Goal: Information Seeking & Learning: Understand process/instructions

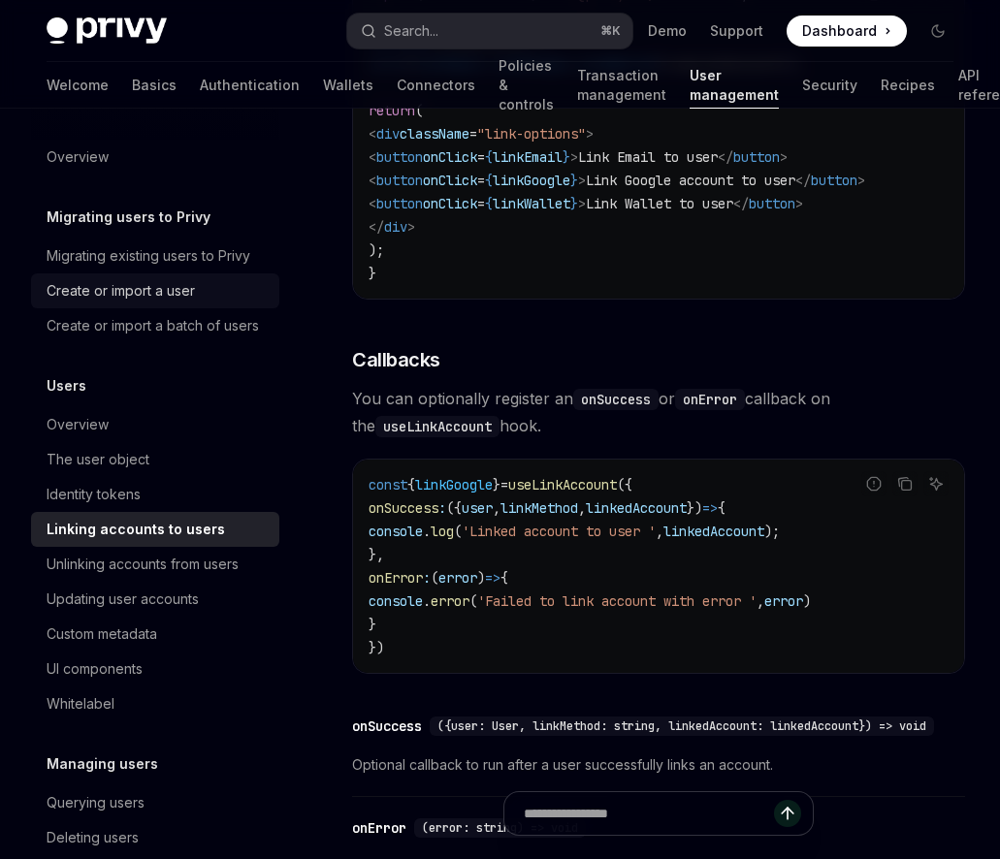
scroll to position [1820, 0]
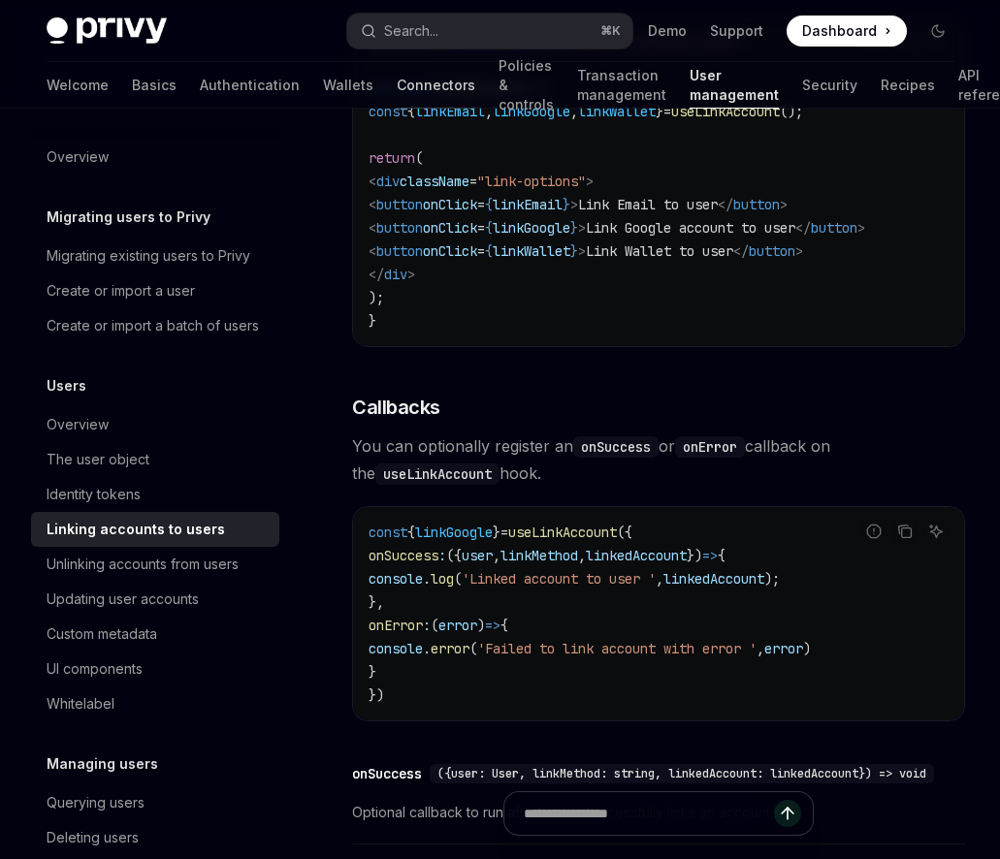
click at [397, 87] on link "Connectors" at bounding box center [436, 85] width 79 height 47
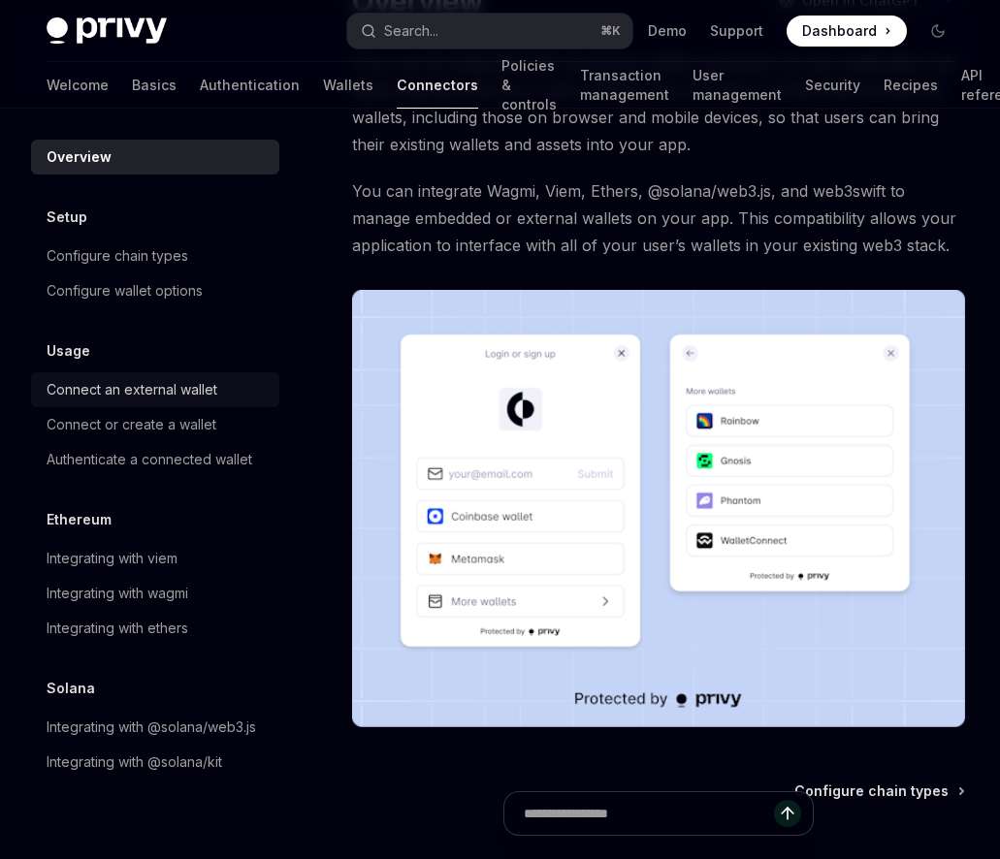
scroll to position [178, 0]
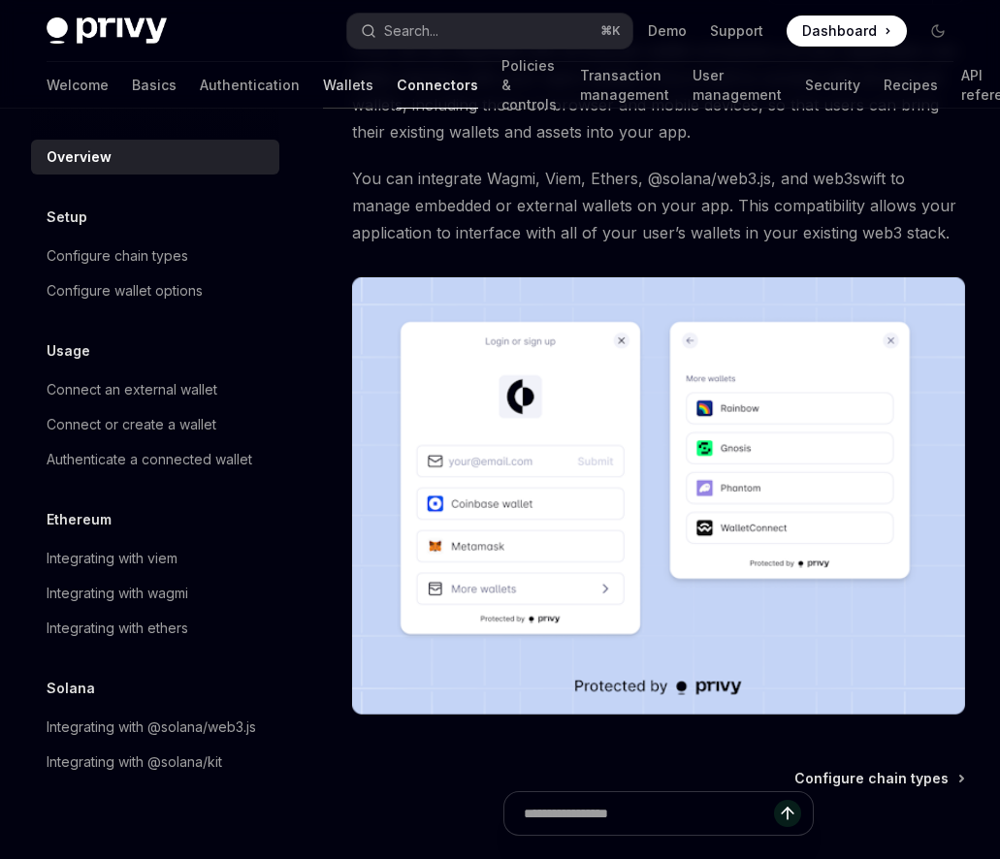
click at [323, 88] on link "Wallets" at bounding box center [348, 85] width 50 height 47
type textarea "*"
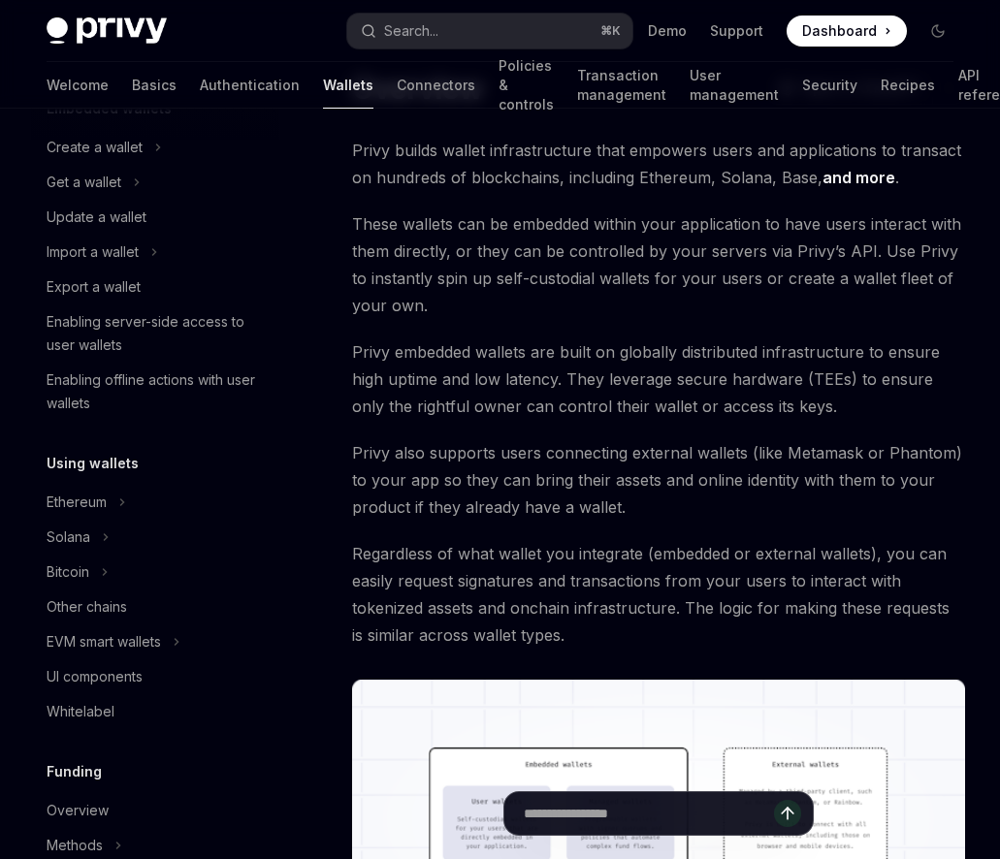
scroll to position [94, 0]
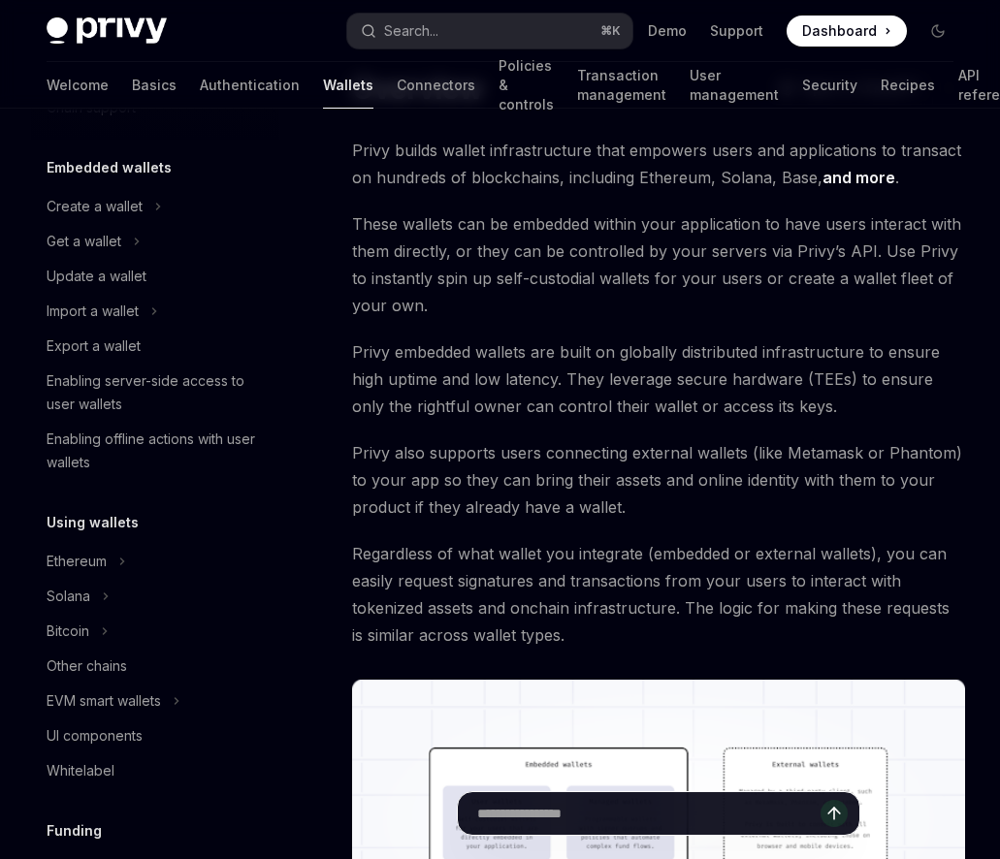
click at [608, 813] on input "Ask a question..." at bounding box center [648, 813] width 343 height 43
type input "*"
type textarea "*"
type input "**********"
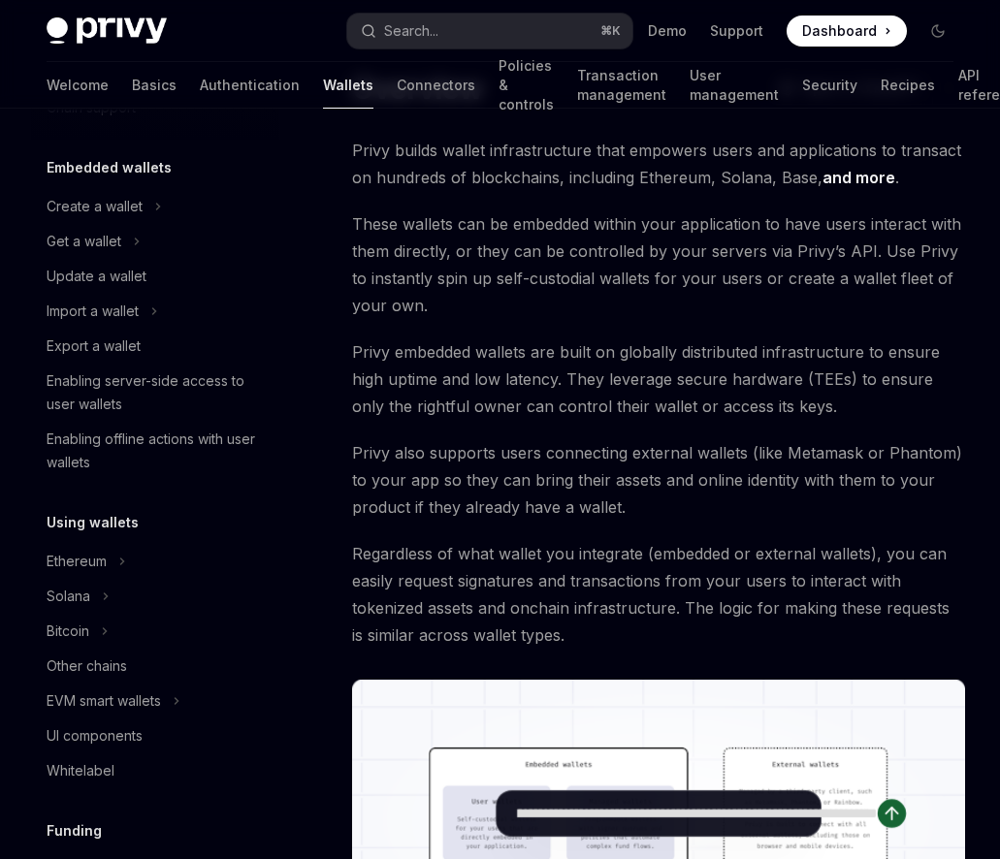
type textarea "*"
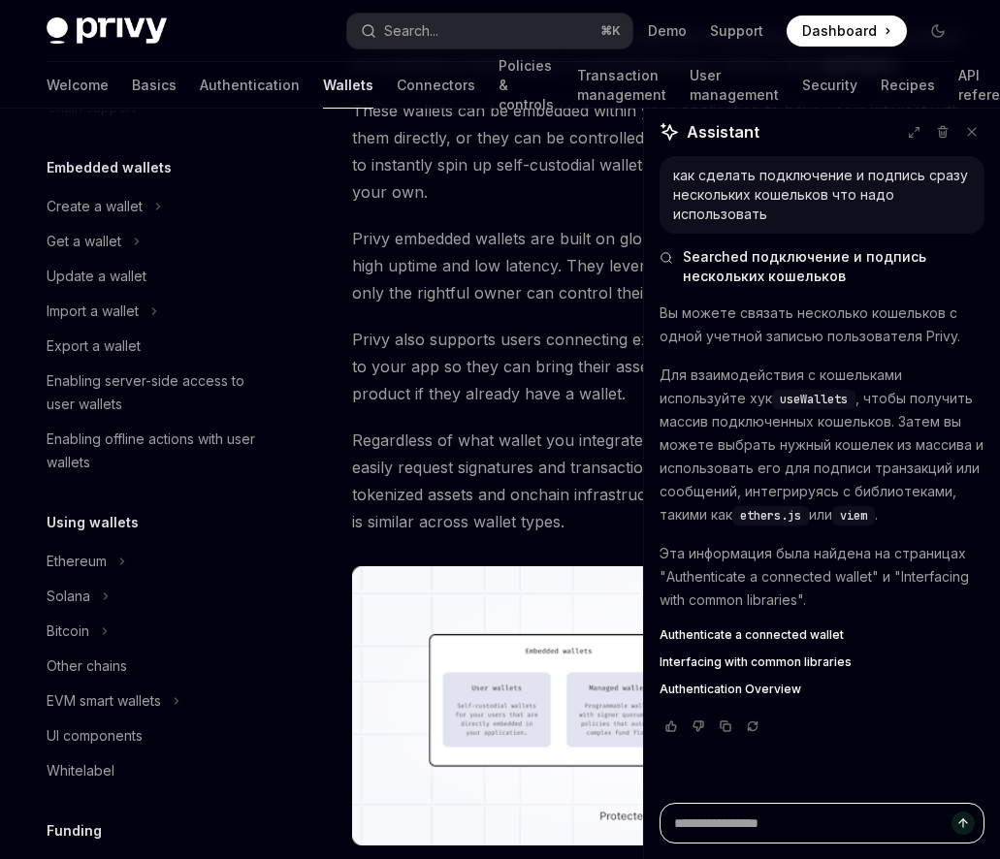
scroll to position [228, 0]
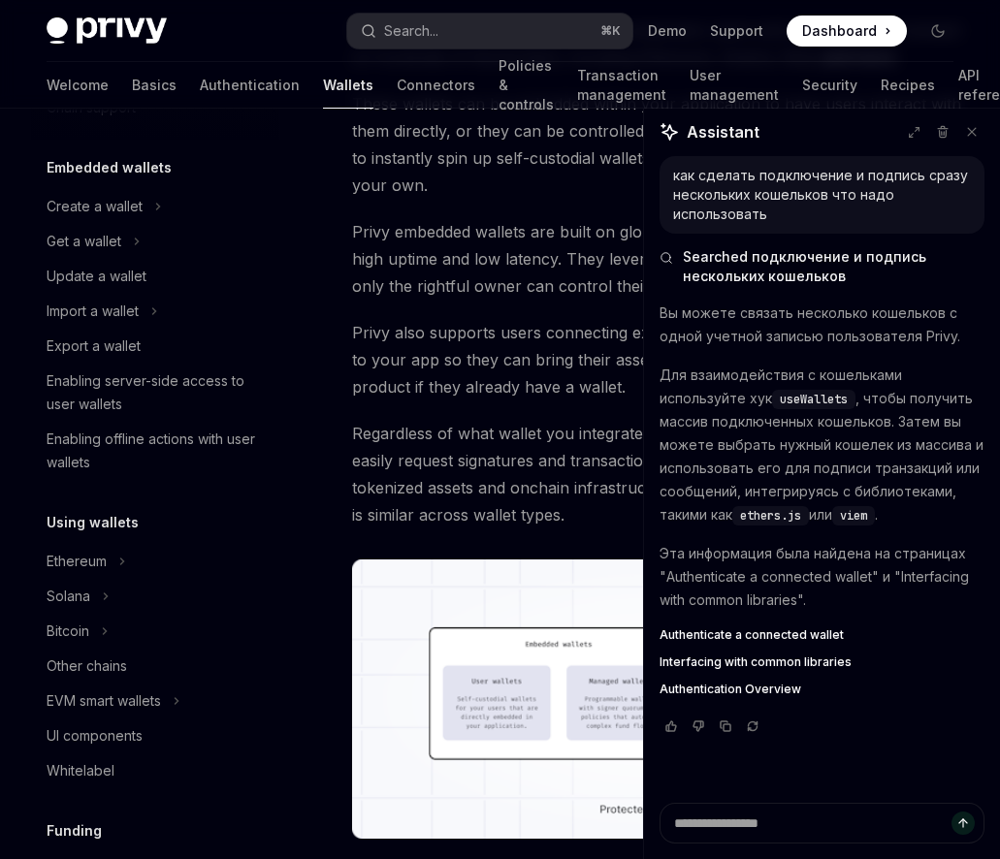
click at [461, 478] on span "Regardless of what wallet you integrate (embedded or external wallets), you can…" at bounding box center [658, 474] width 613 height 109
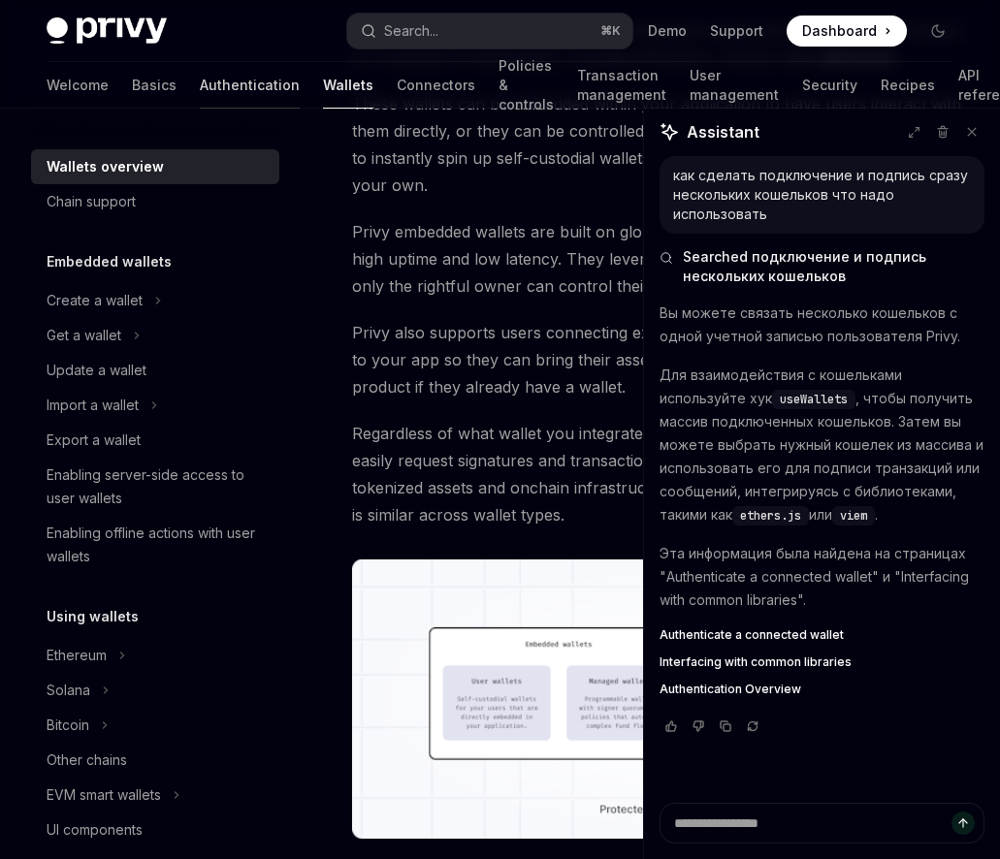
click at [200, 97] on link "Authentication" at bounding box center [250, 85] width 100 height 47
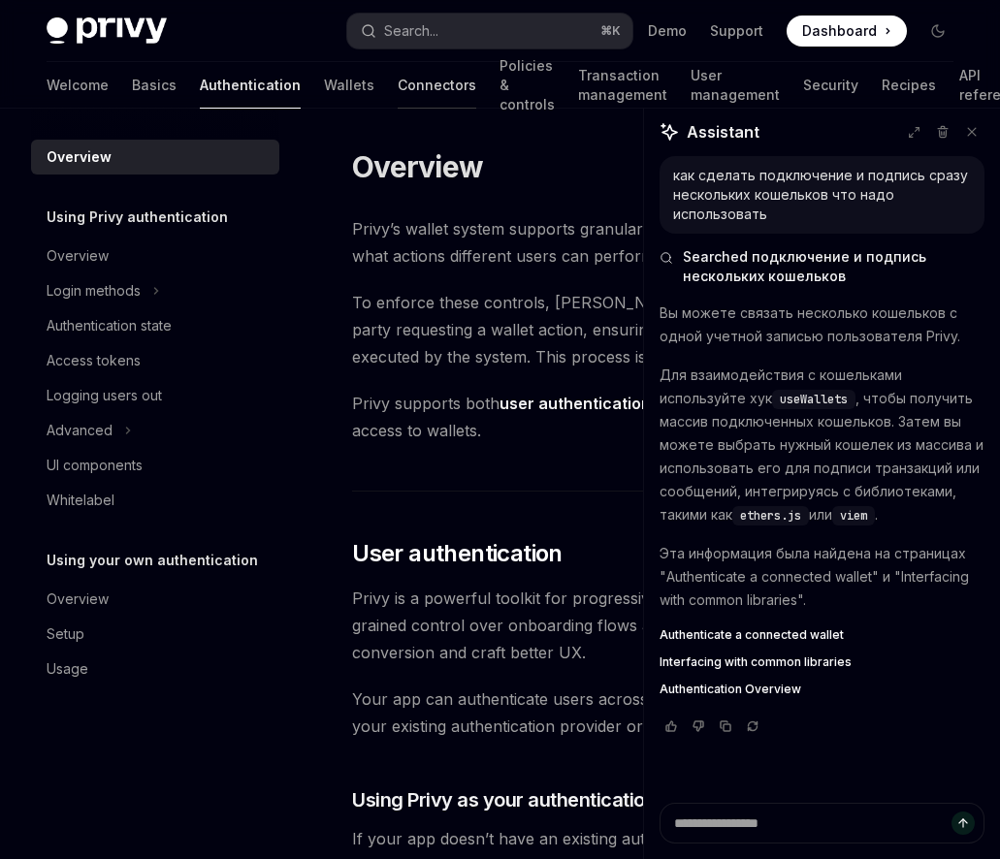
click at [398, 81] on link "Connectors" at bounding box center [437, 85] width 79 height 47
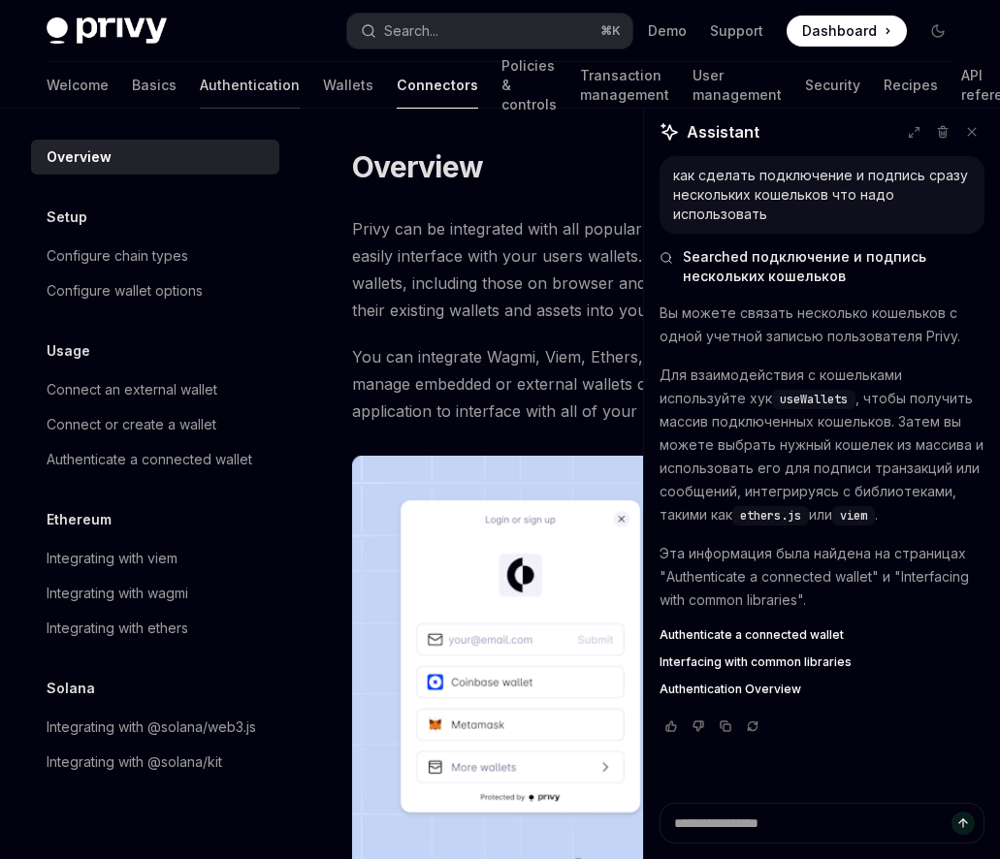
click at [200, 82] on link "Authentication" at bounding box center [250, 85] width 100 height 47
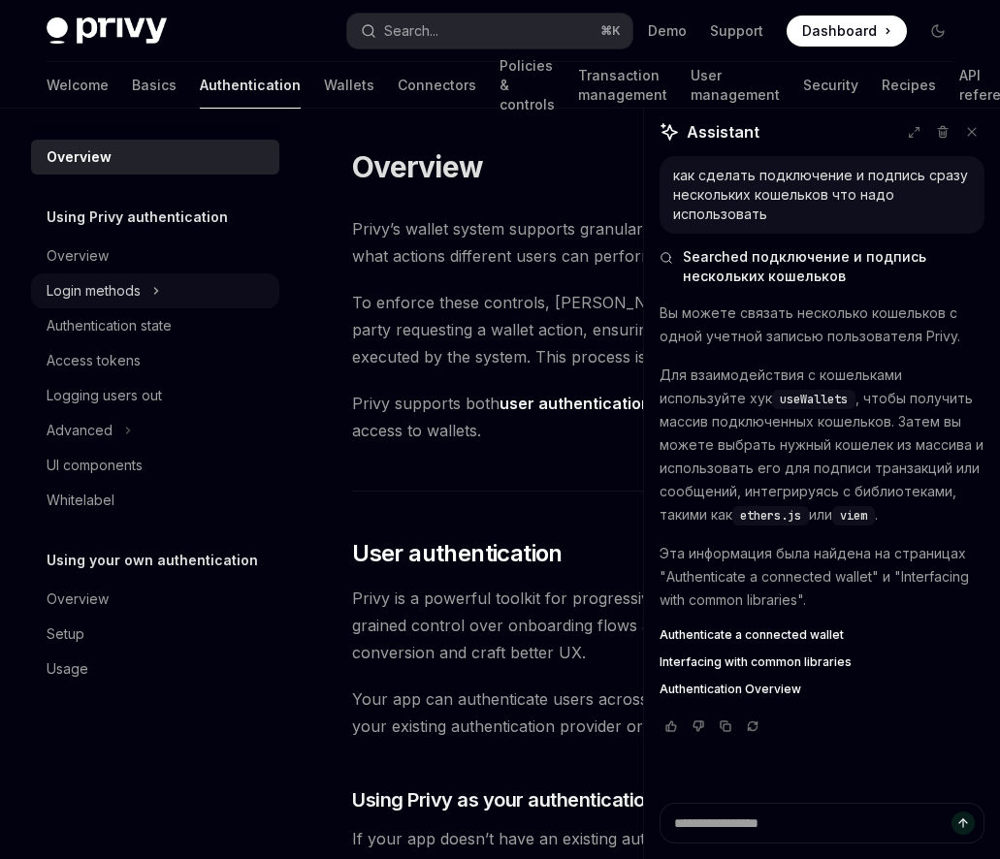
click at [123, 282] on div "Login methods" at bounding box center [94, 290] width 94 height 23
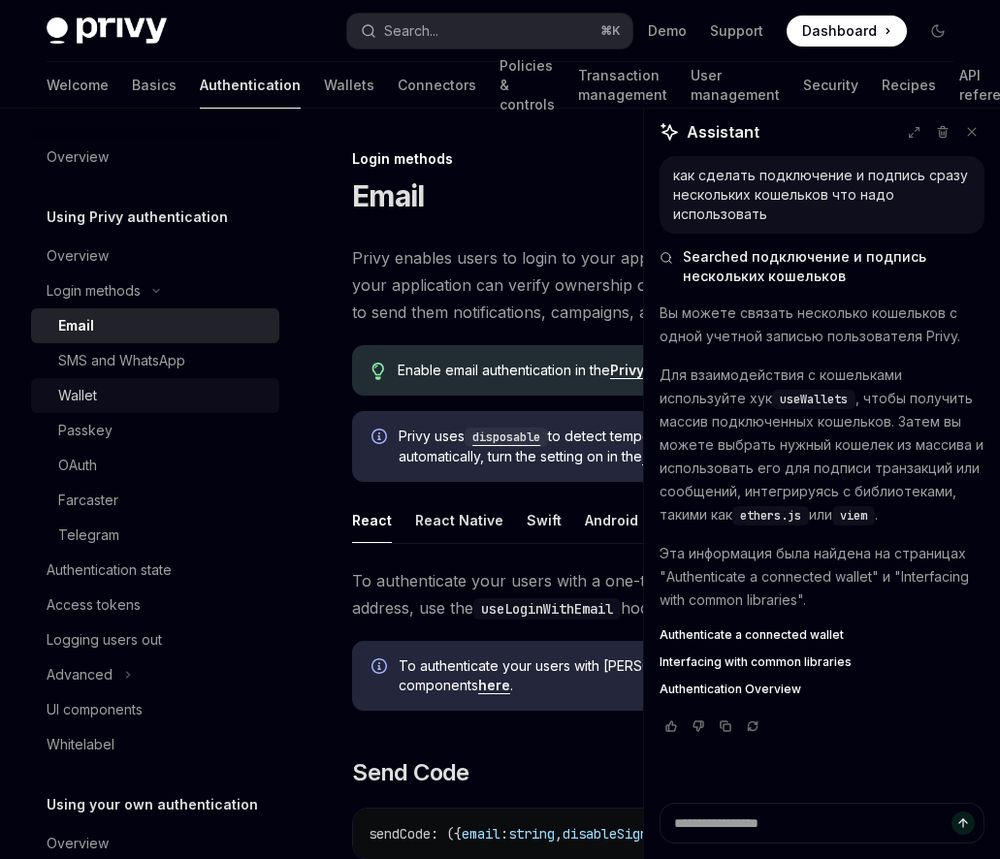
click at [90, 383] on link "Wallet" at bounding box center [155, 395] width 248 height 35
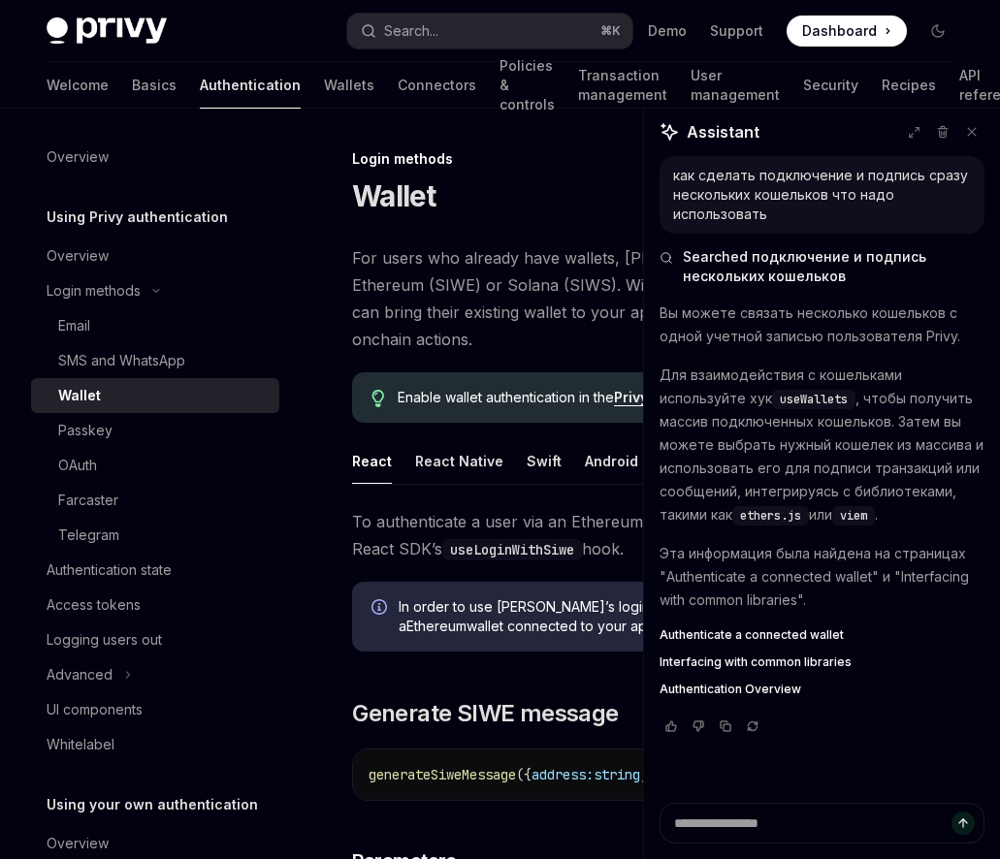
click at [354, 518] on span "To authenticate a user via an Ethereum wallet ( SIWE ) without Privy UIs, use t…" at bounding box center [658, 535] width 613 height 54
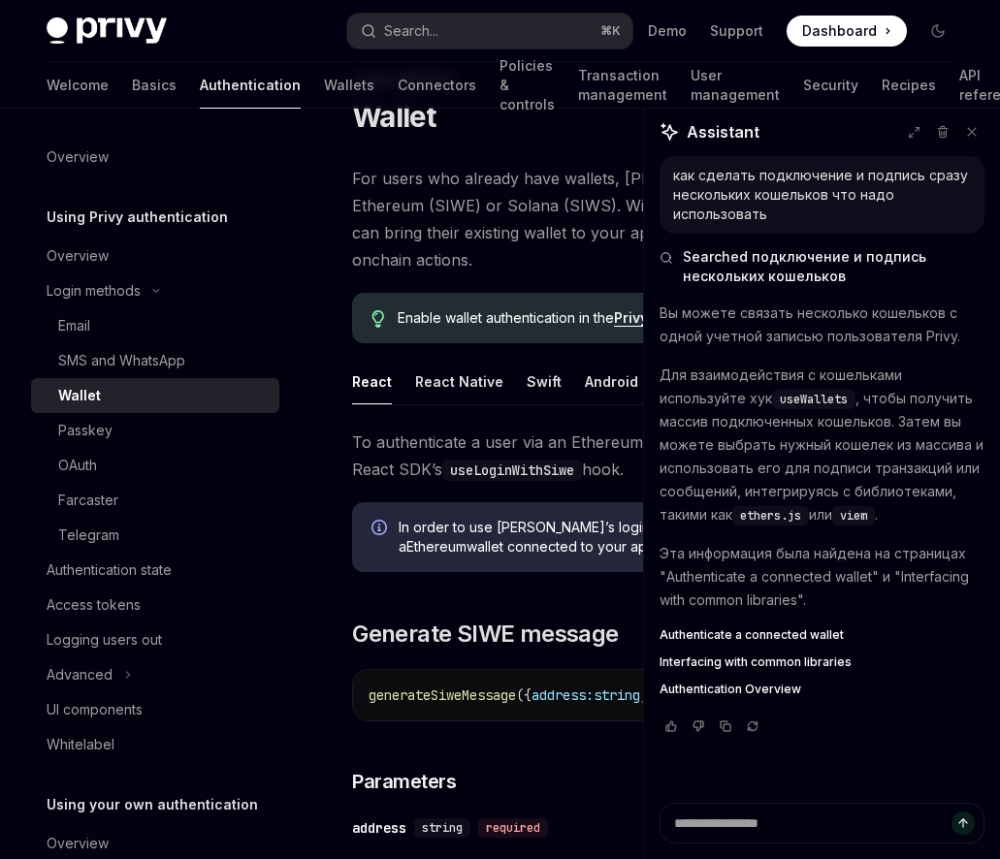
scroll to position [83, 0]
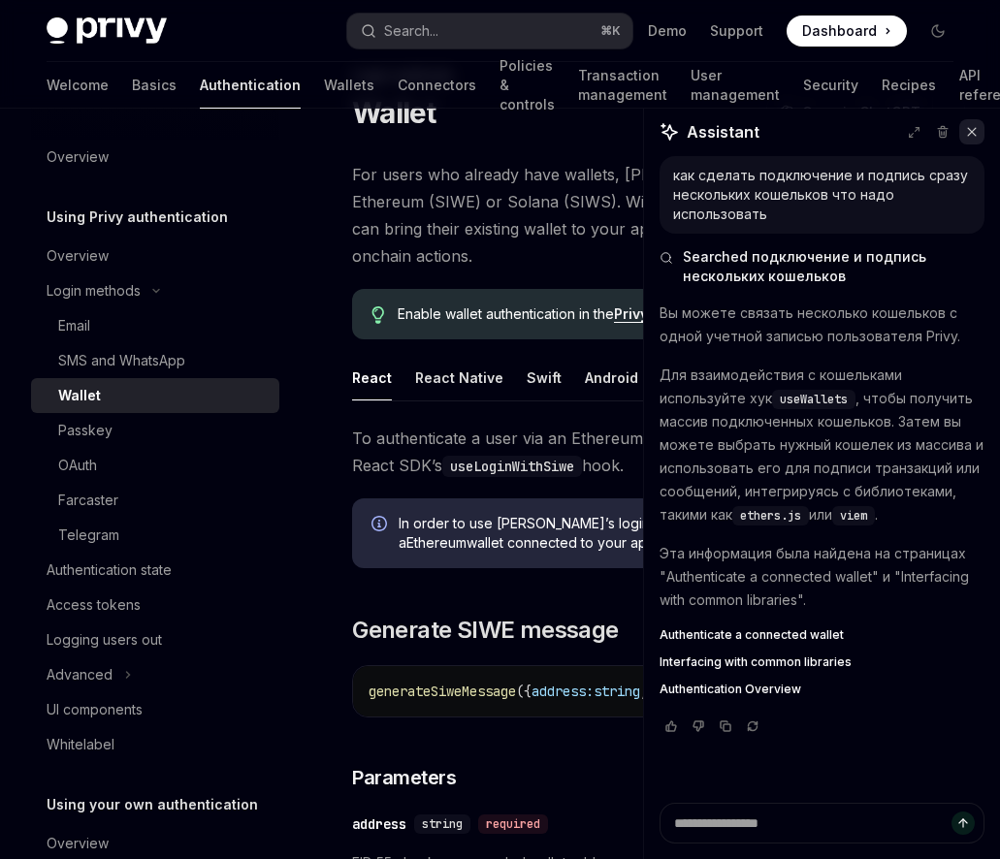
click at [974, 128] on icon at bounding box center [972, 132] width 8 height 8
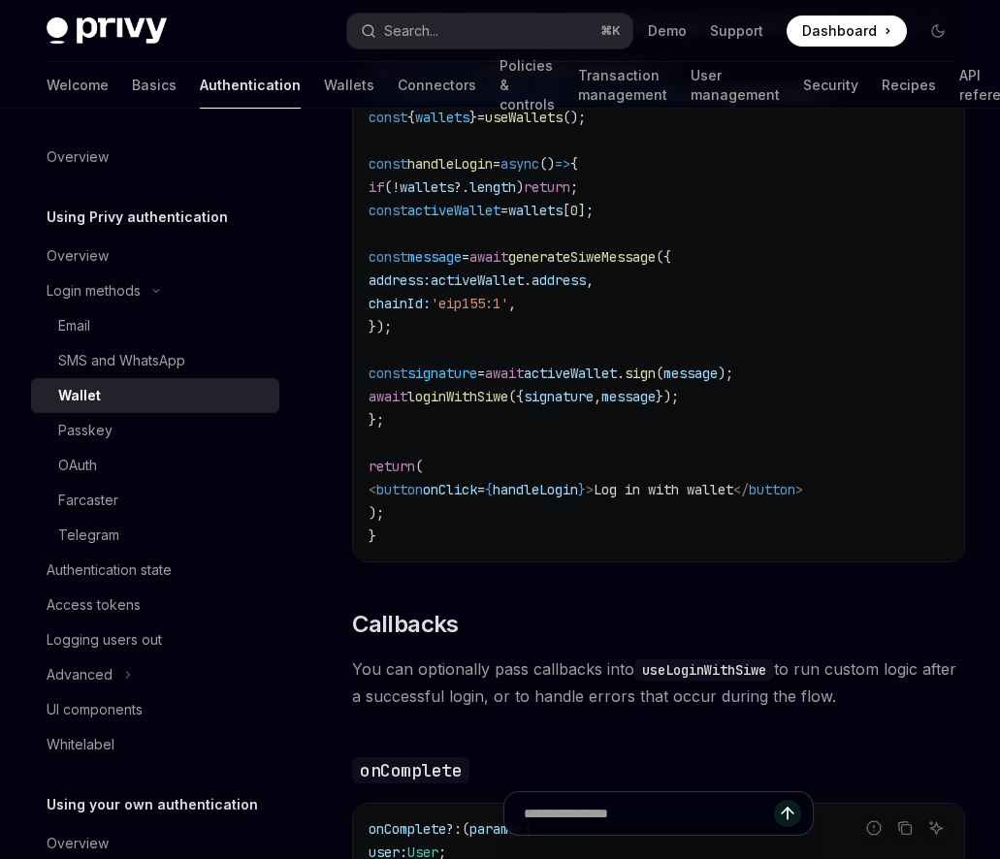
scroll to position [2479, 0]
click at [324, 89] on link "Wallets" at bounding box center [349, 85] width 50 height 47
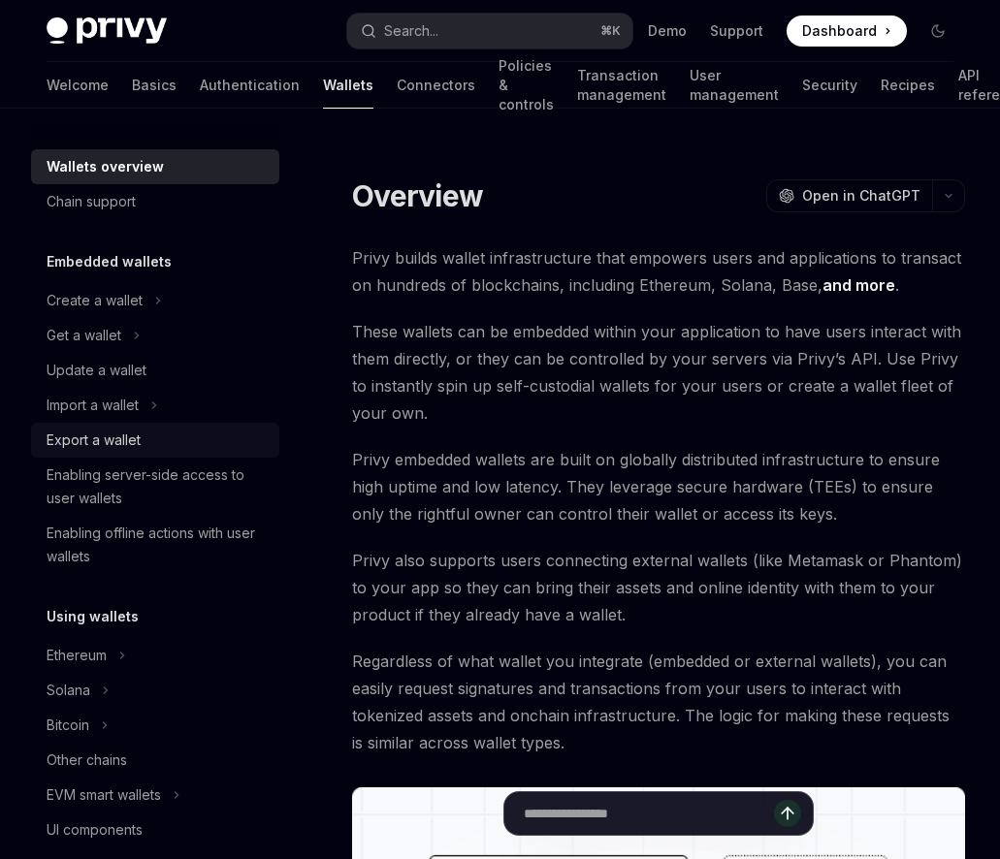
scroll to position [48, 0]
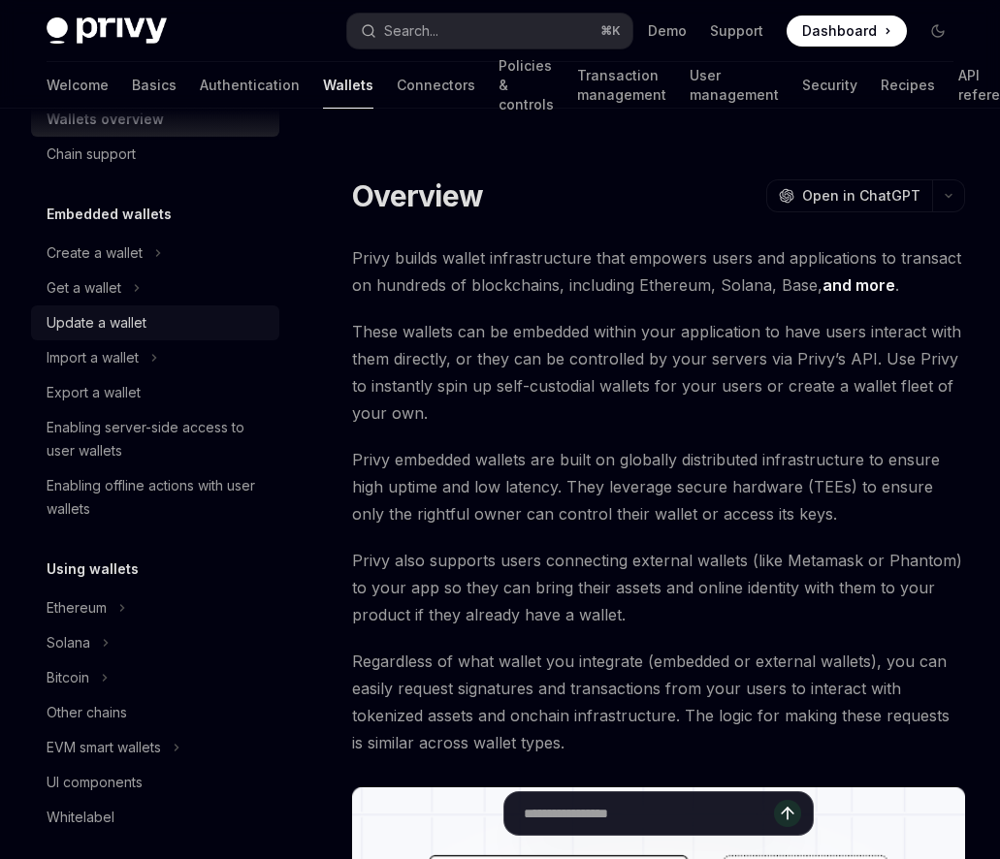
click at [131, 330] on div "Update a wallet" at bounding box center [97, 322] width 100 height 23
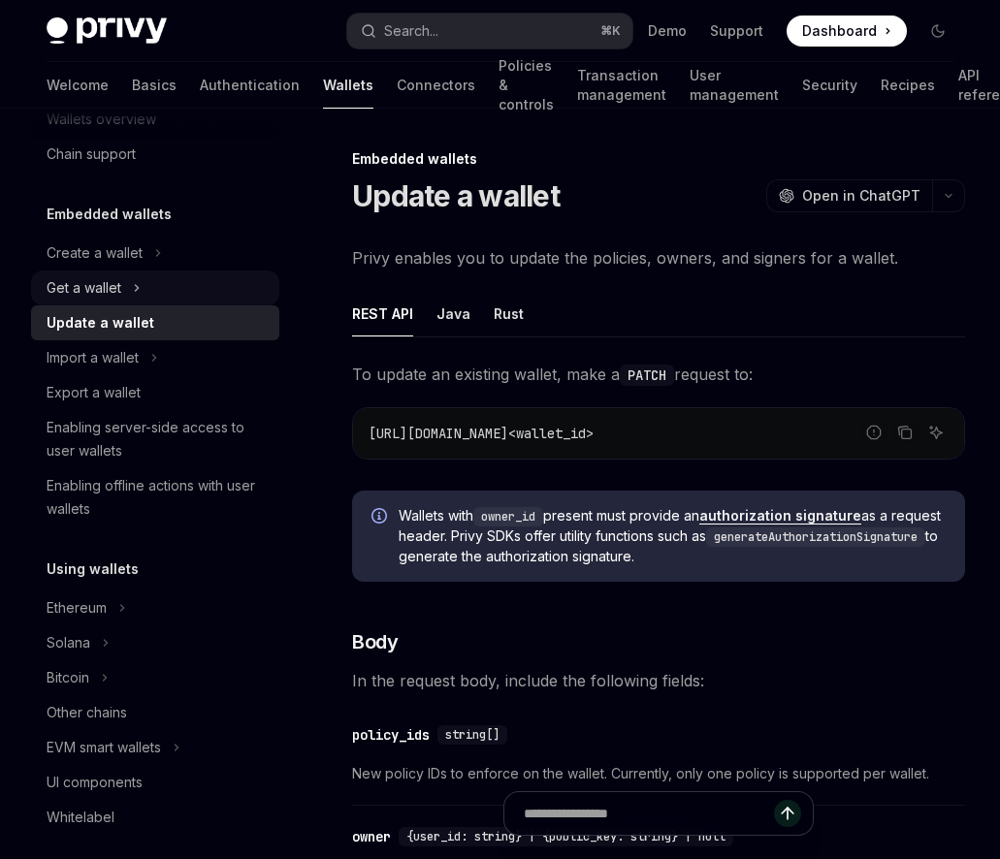
click at [138, 300] on button "Get a wallet" at bounding box center [155, 288] width 248 height 35
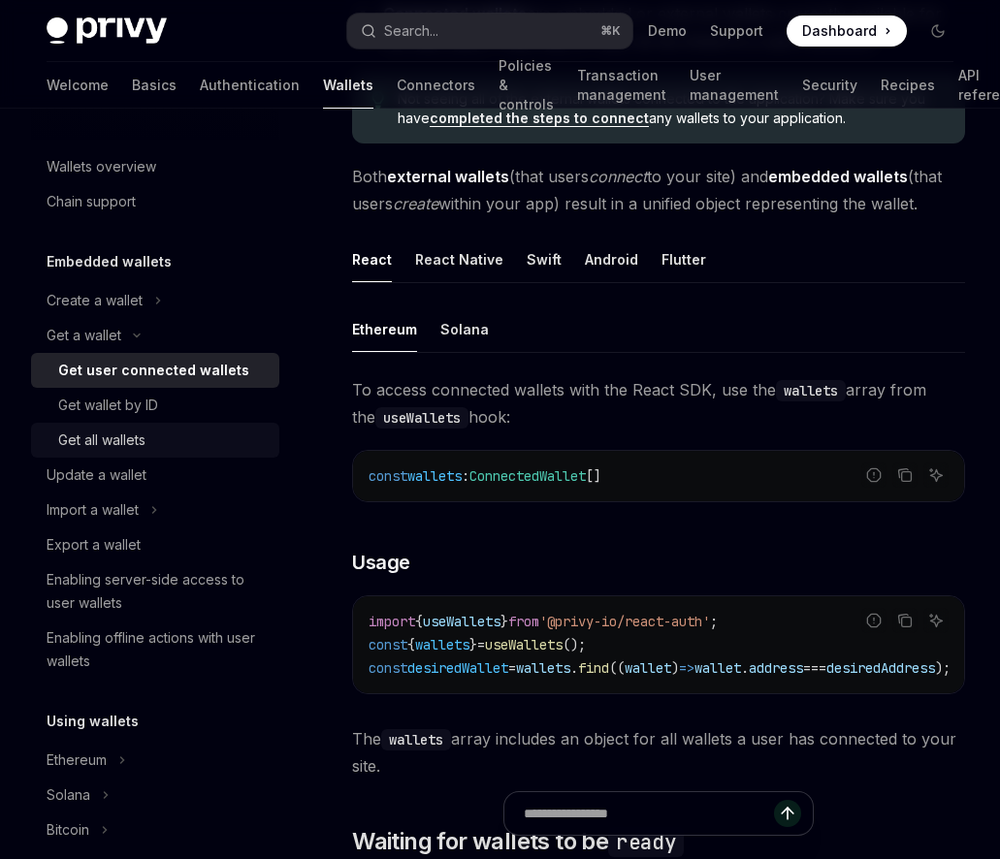
scroll to position [3, 0]
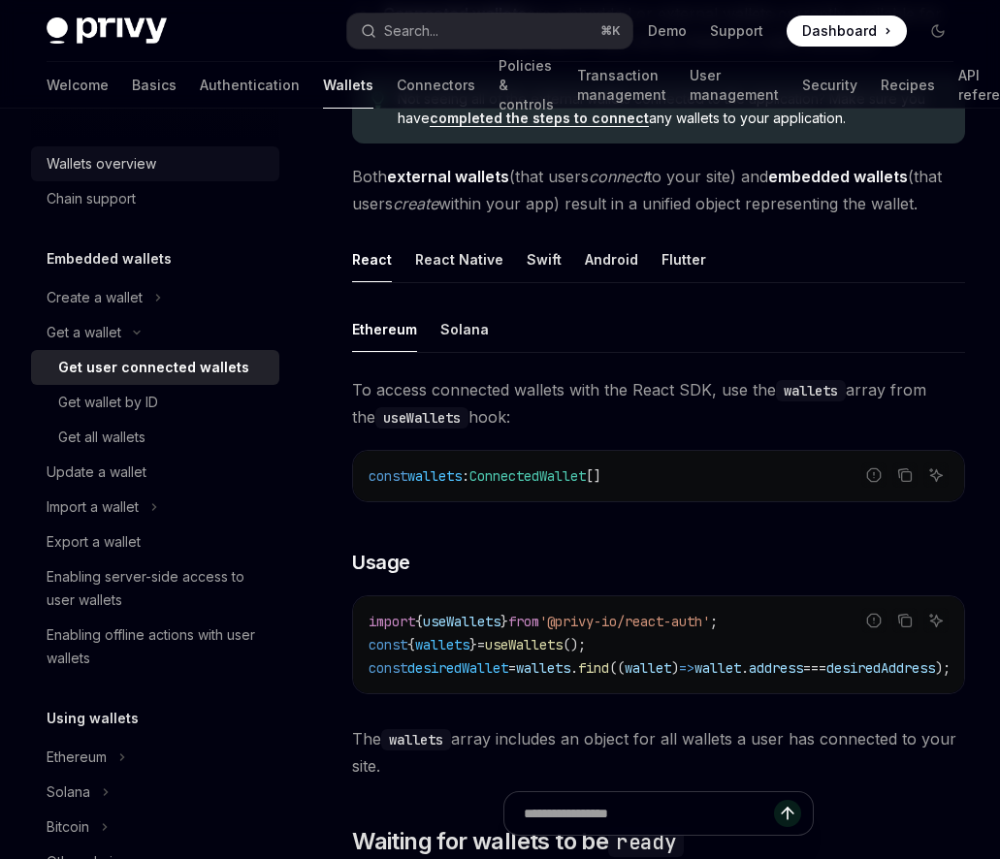
click at [144, 167] on div "Wallets overview" at bounding box center [102, 163] width 110 height 23
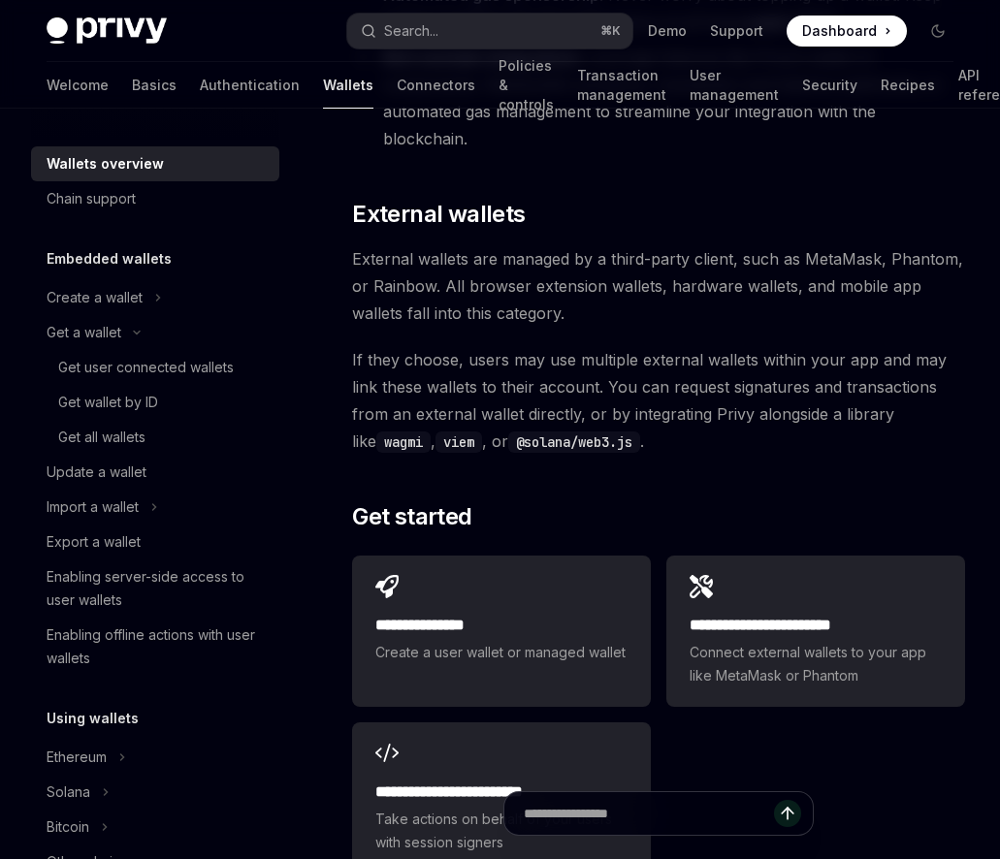
scroll to position [3033, 0]
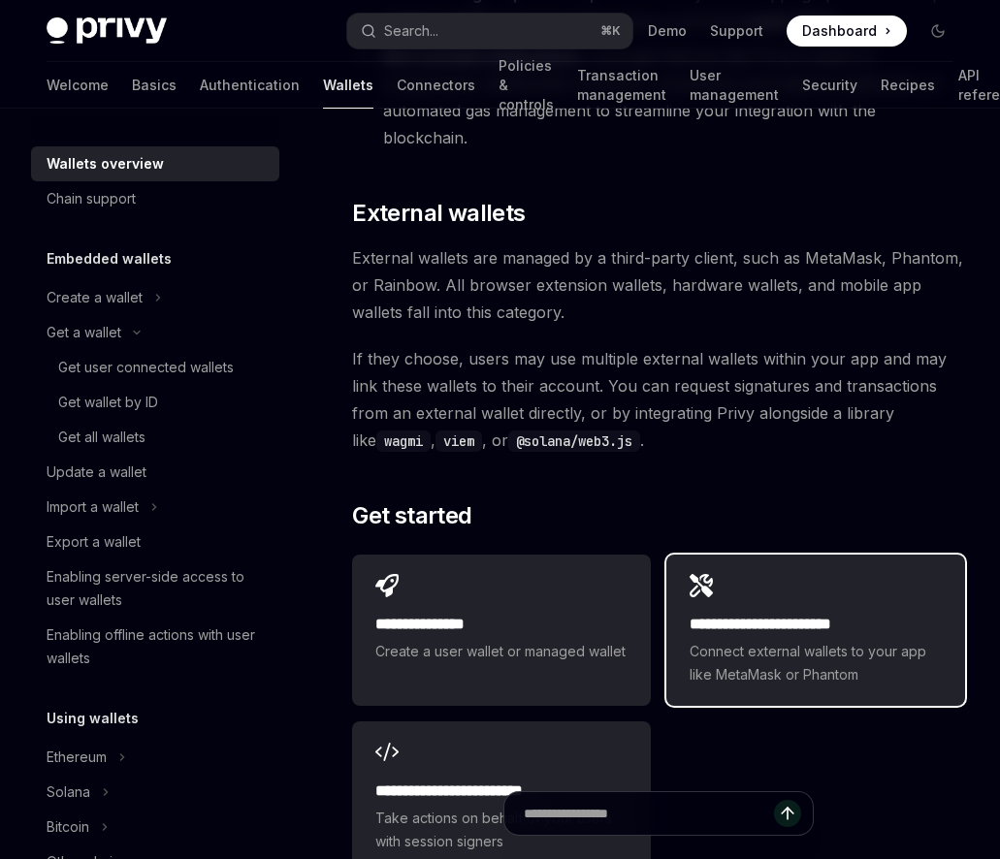
click at [776, 640] on span "Connect external wallets to your app like MetaMask or Phantom" at bounding box center [815, 663] width 252 height 47
type textarea "*"
